Goal: Information Seeking & Learning: Learn about a topic

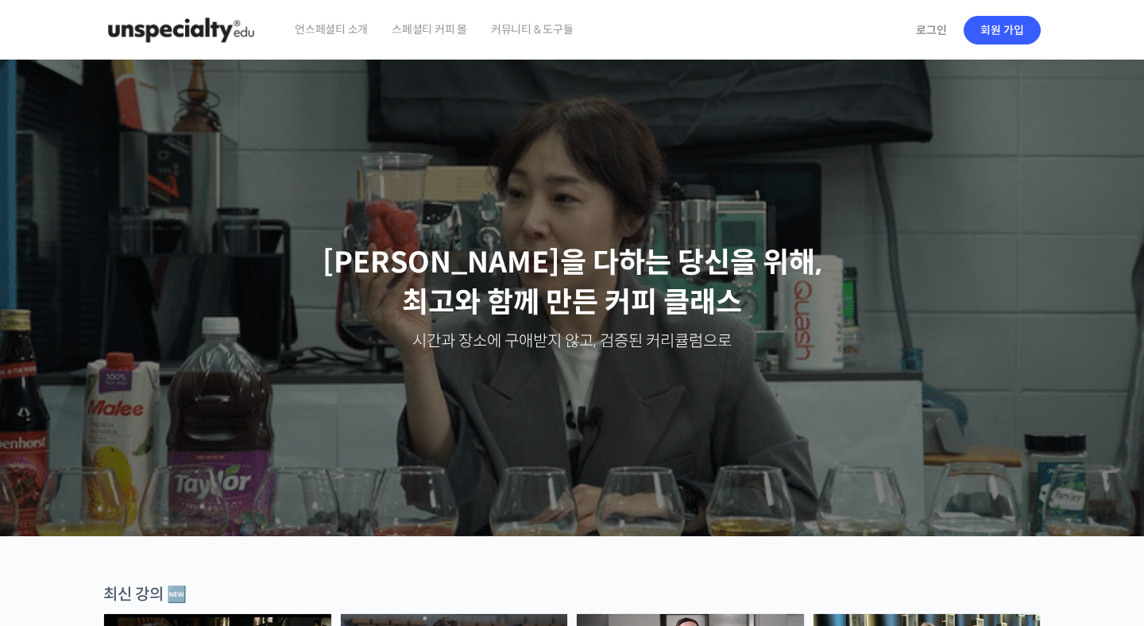
click at [322, 33] on span "언스페셜티 소개" at bounding box center [331, 29] width 73 height 60
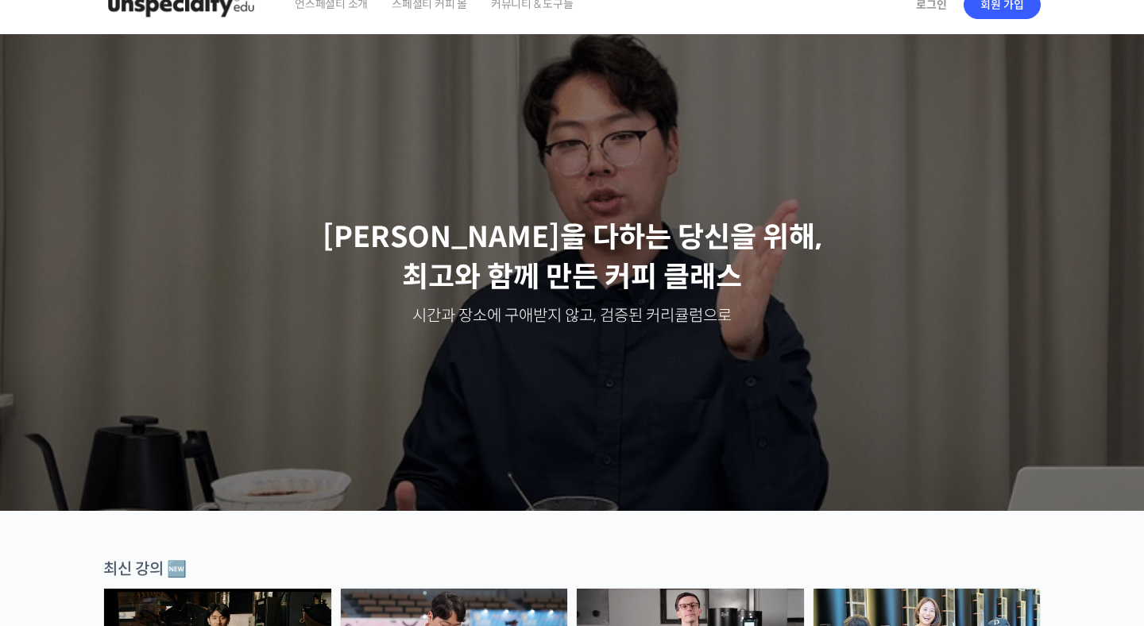
scroll to position [28, 0]
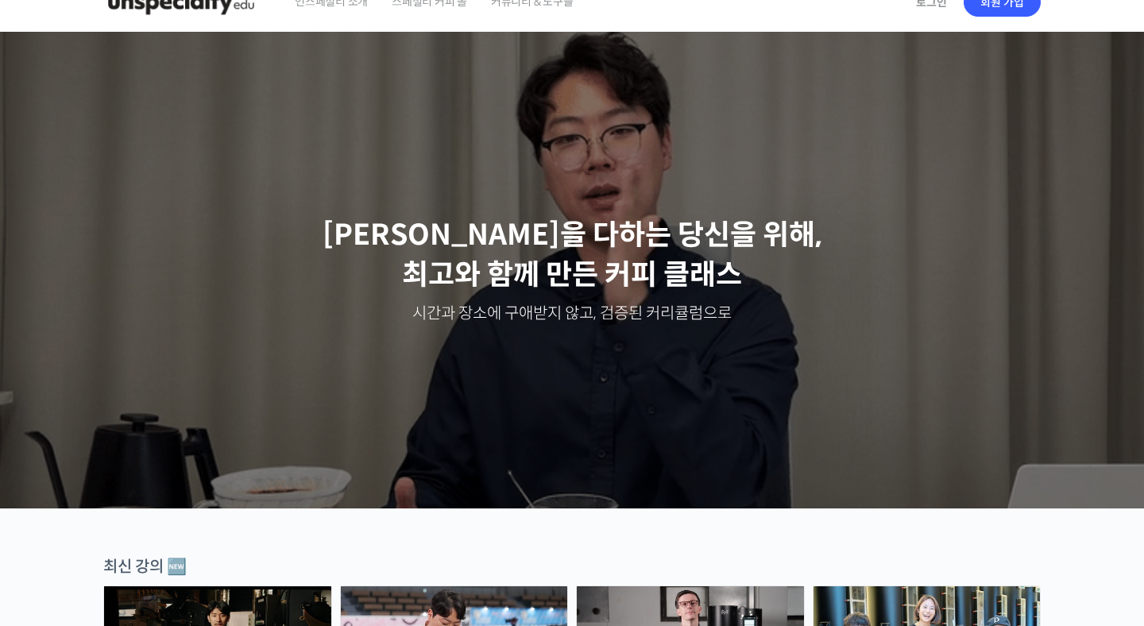
click at [495, 213] on div "Slider" at bounding box center [572, 270] width 954 height 477
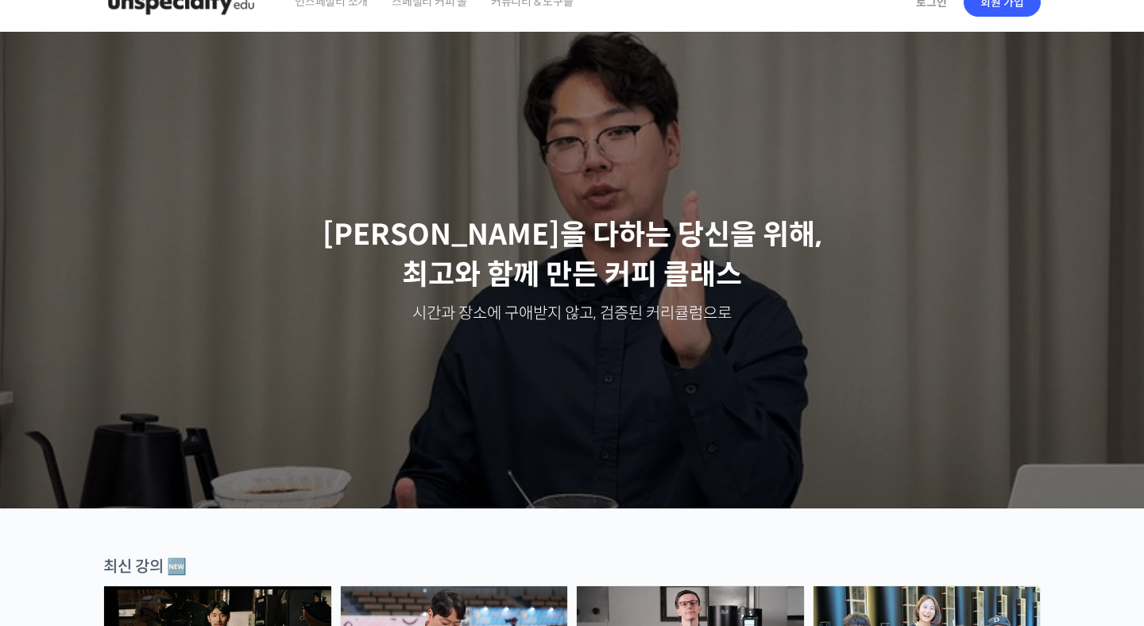
click at [500, 248] on ss3-loader "Slider" at bounding box center [572, 290] width 1144 height 436
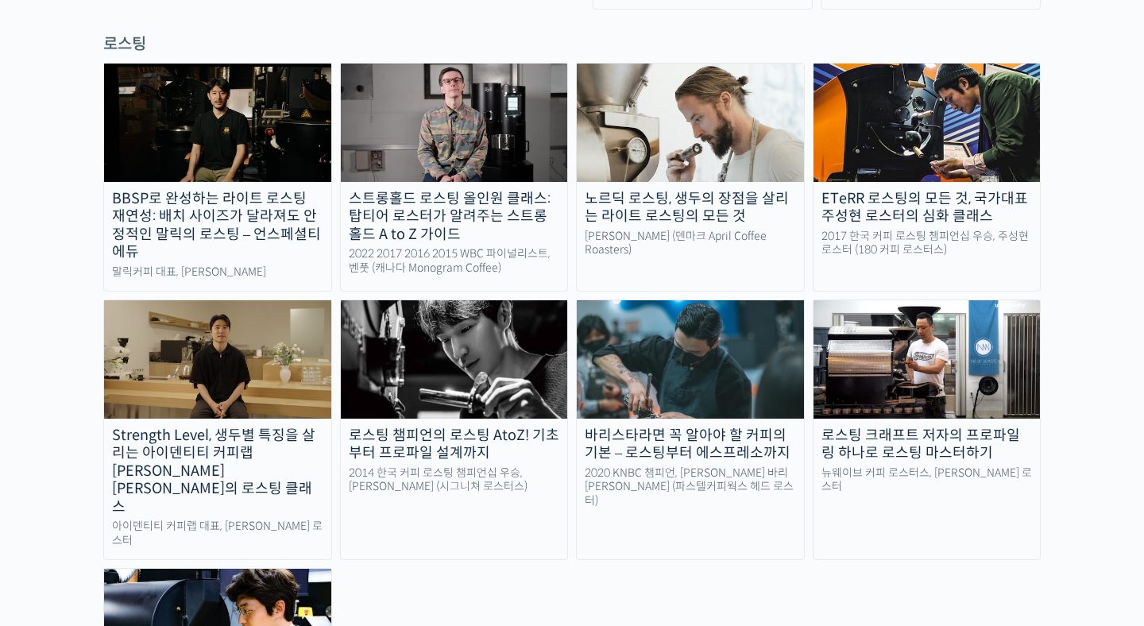
scroll to position [1450, 0]
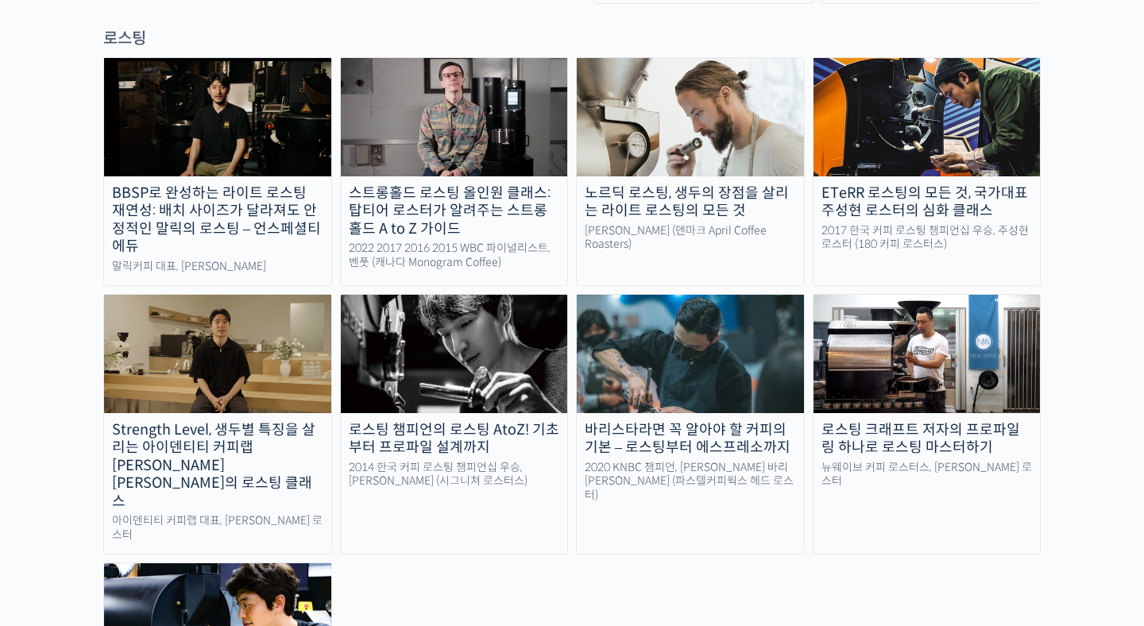
click at [227, 184] on div "BBSP로 완성하는 라이트 로스팅 재연성: 배치 사이즈가 달라져도 안정적인 말릭의 로스팅 – 언스페셜티 에듀" at bounding box center [217, 220] width 227 height 72
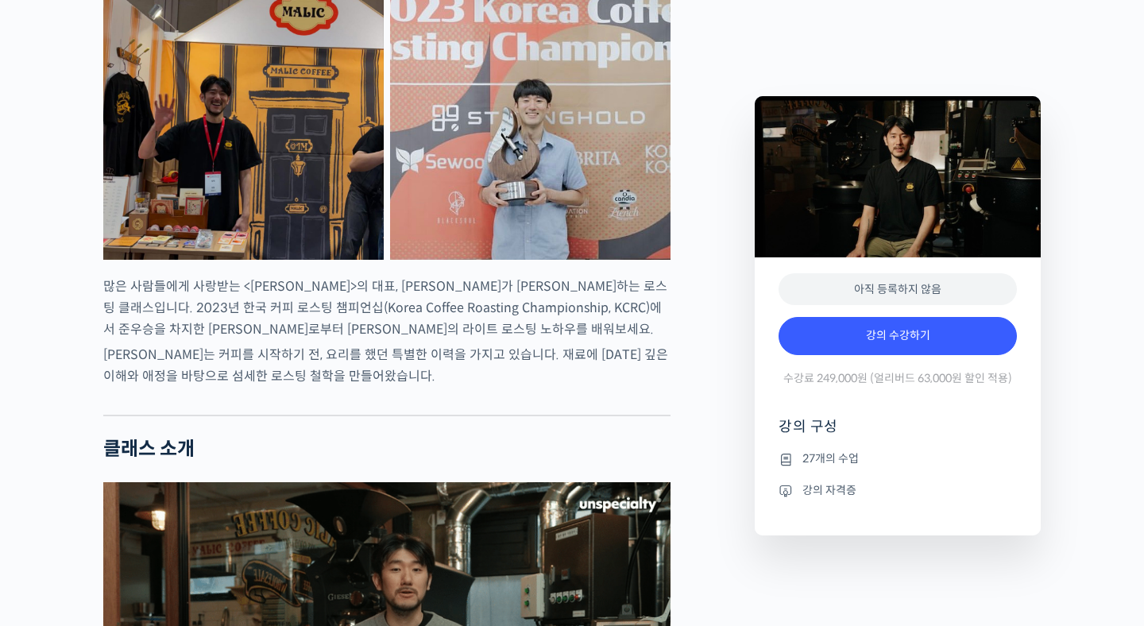
scroll to position [714, 0]
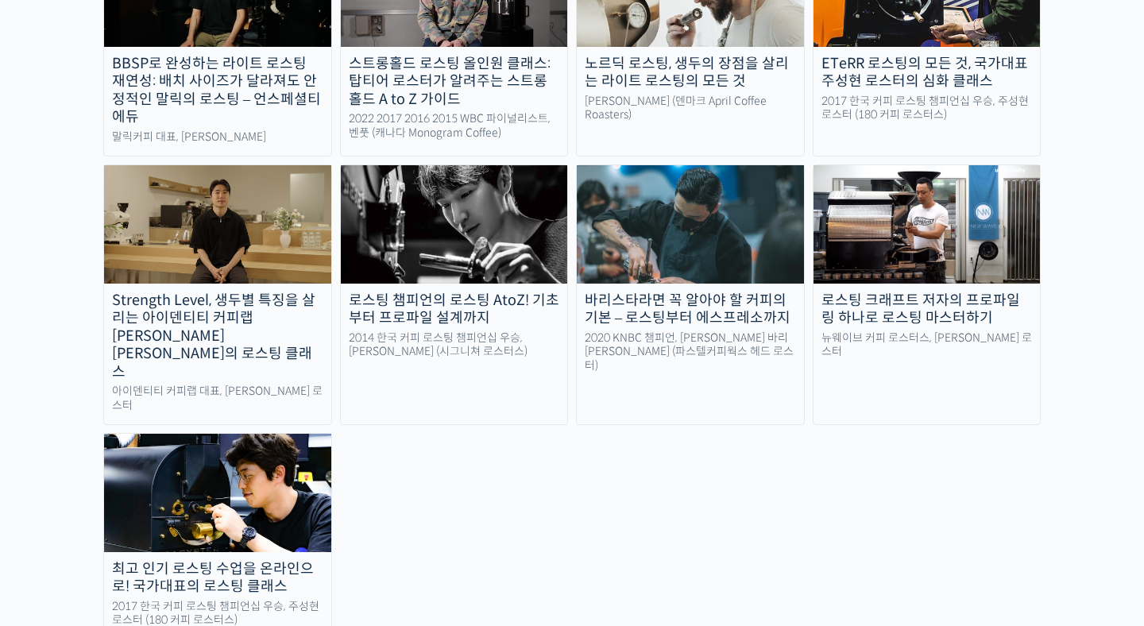
scroll to position [1585, 0]
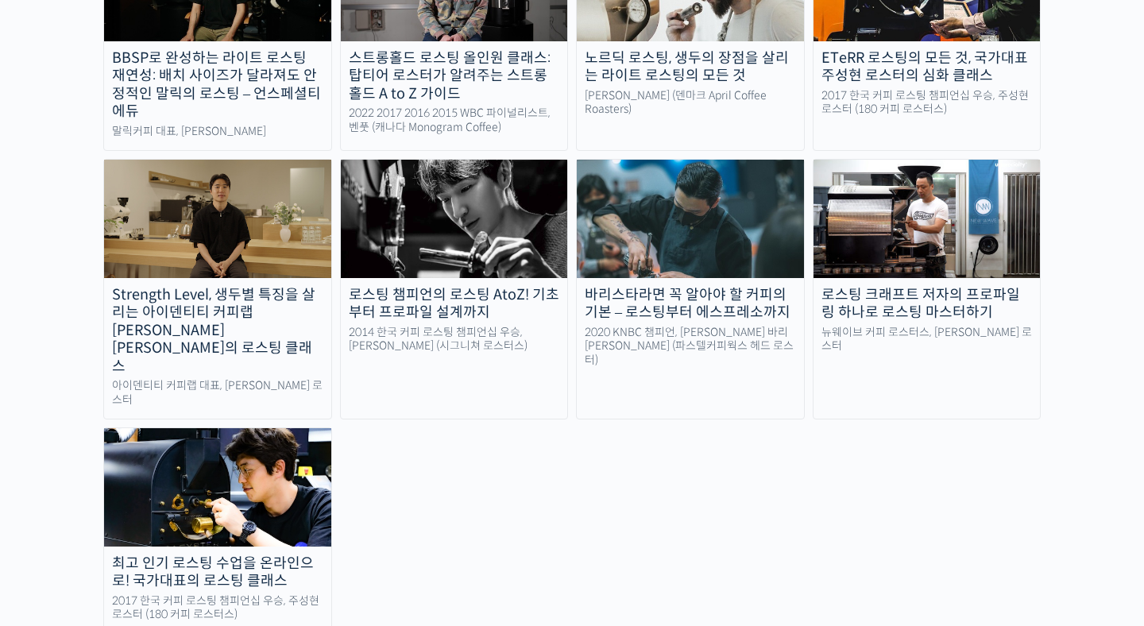
click at [282, 555] on div "최고 인기 로스팅 수업을 온라인으로! 국가대표의 로스팅 클래스" at bounding box center [217, 573] width 227 height 36
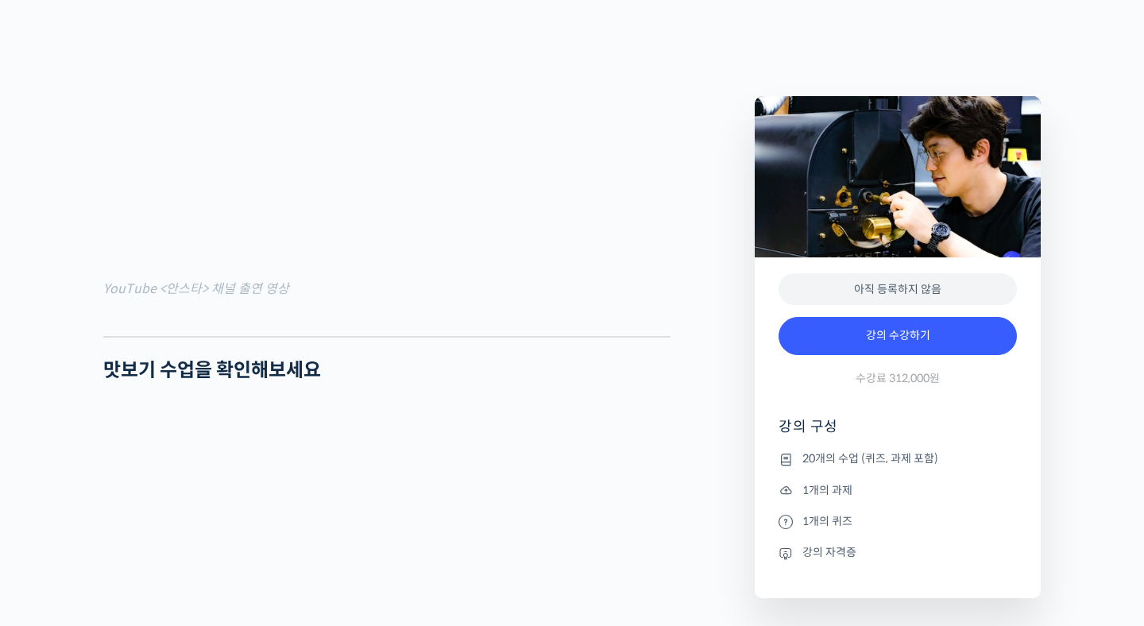
scroll to position [1519, 0]
